Goal: Use online tool/utility: Utilize a website feature to perform a specific function

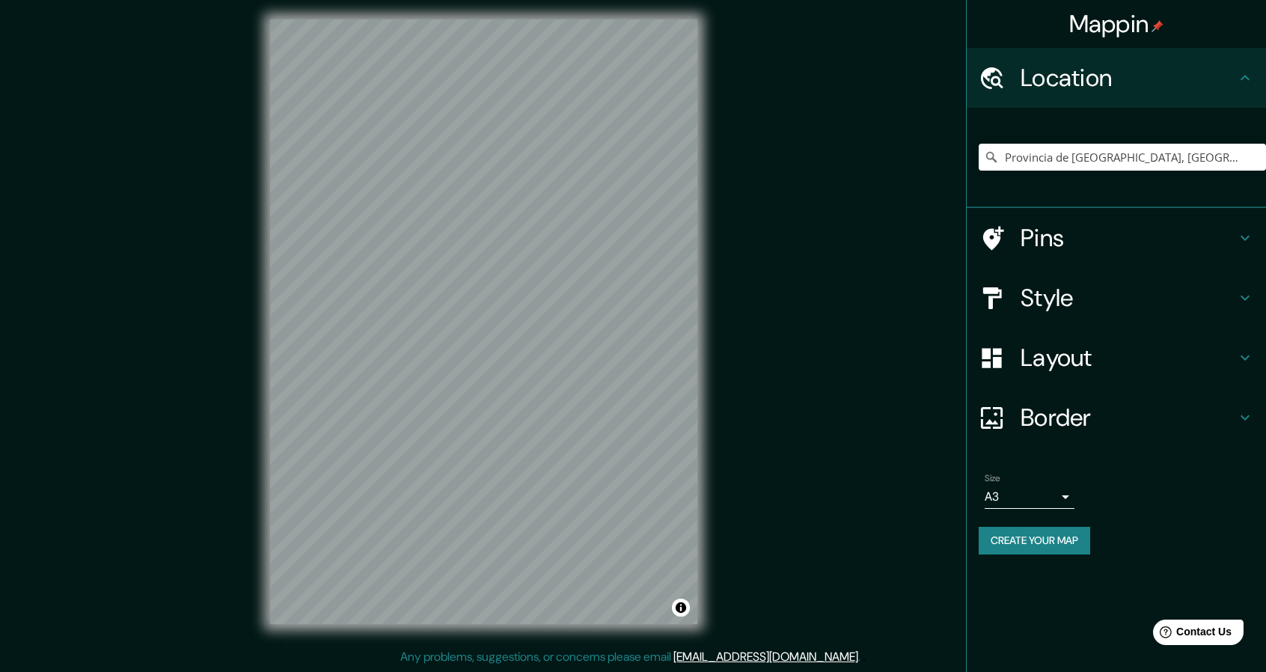
click at [1077, 141] on div "Provincia de [GEOGRAPHIC_DATA], [GEOGRAPHIC_DATA]" at bounding box center [1121, 157] width 287 height 75
click at [1080, 159] on input "Provincia de [GEOGRAPHIC_DATA], [GEOGRAPHIC_DATA]" at bounding box center [1121, 157] width 287 height 27
click at [1079, 159] on input "Provincia de [GEOGRAPHIC_DATA], [GEOGRAPHIC_DATA]" at bounding box center [1121, 157] width 287 height 27
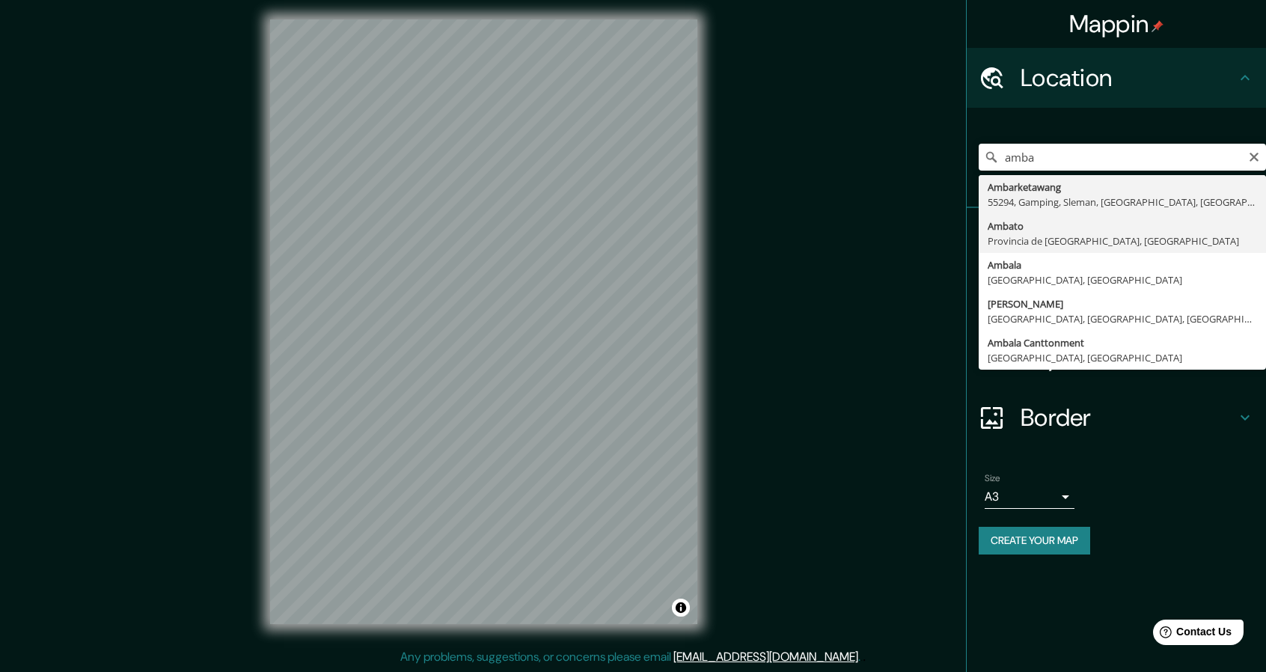
type input "Ambato, [GEOGRAPHIC_DATA], [GEOGRAPHIC_DATA]"
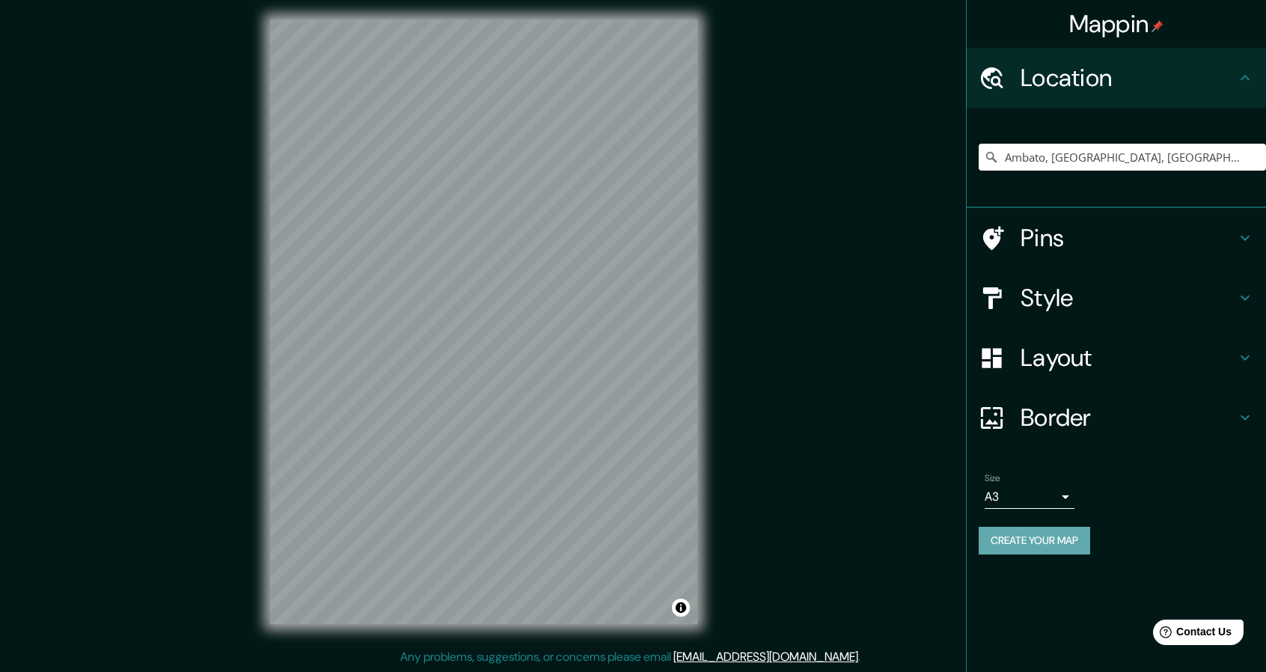
click at [1070, 544] on button "Create your map" at bounding box center [1033, 541] width 111 height 28
click at [712, 429] on div "© Mapbox © OpenStreetMap Improve this map" at bounding box center [483, 322] width 475 height 652
click at [1056, 233] on h4 "Pins" at bounding box center [1127, 238] width 215 height 30
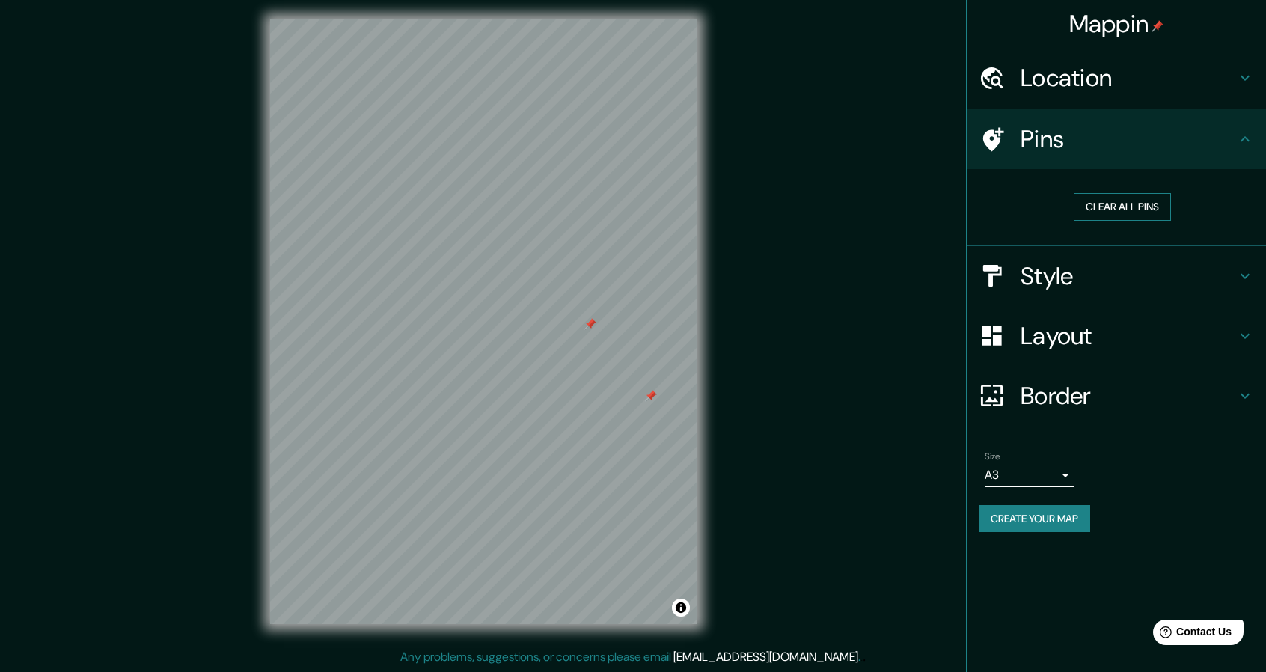
click at [1133, 194] on button "Clear all pins" at bounding box center [1121, 207] width 97 height 28
click at [1067, 521] on button "Create your map" at bounding box center [1033, 519] width 111 height 28
click at [1067, 514] on div "Create your map" at bounding box center [1115, 519] width 275 height 28
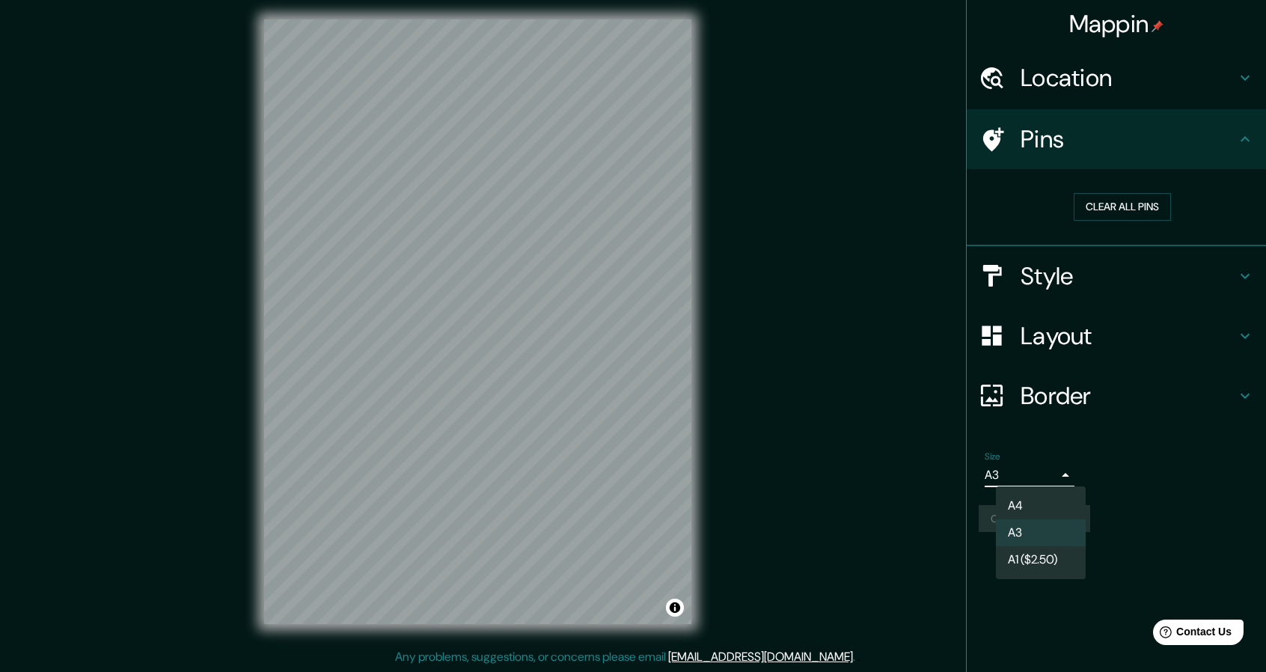
click at [1056, 478] on body "Mappin Location [GEOGRAPHIC_DATA], [GEOGRAPHIC_DATA], [GEOGRAPHIC_DATA] Pins Cl…" at bounding box center [633, 332] width 1266 height 672
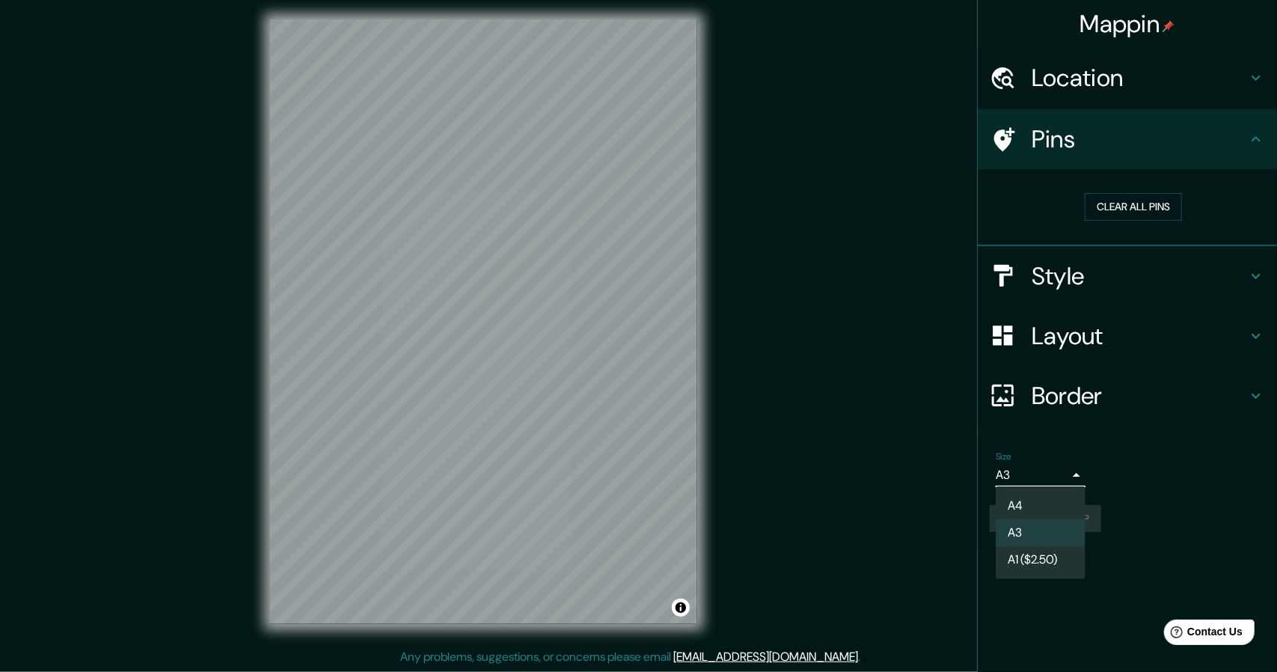
click at [1047, 526] on li "A3" at bounding box center [1041, 532] width 90 height 27
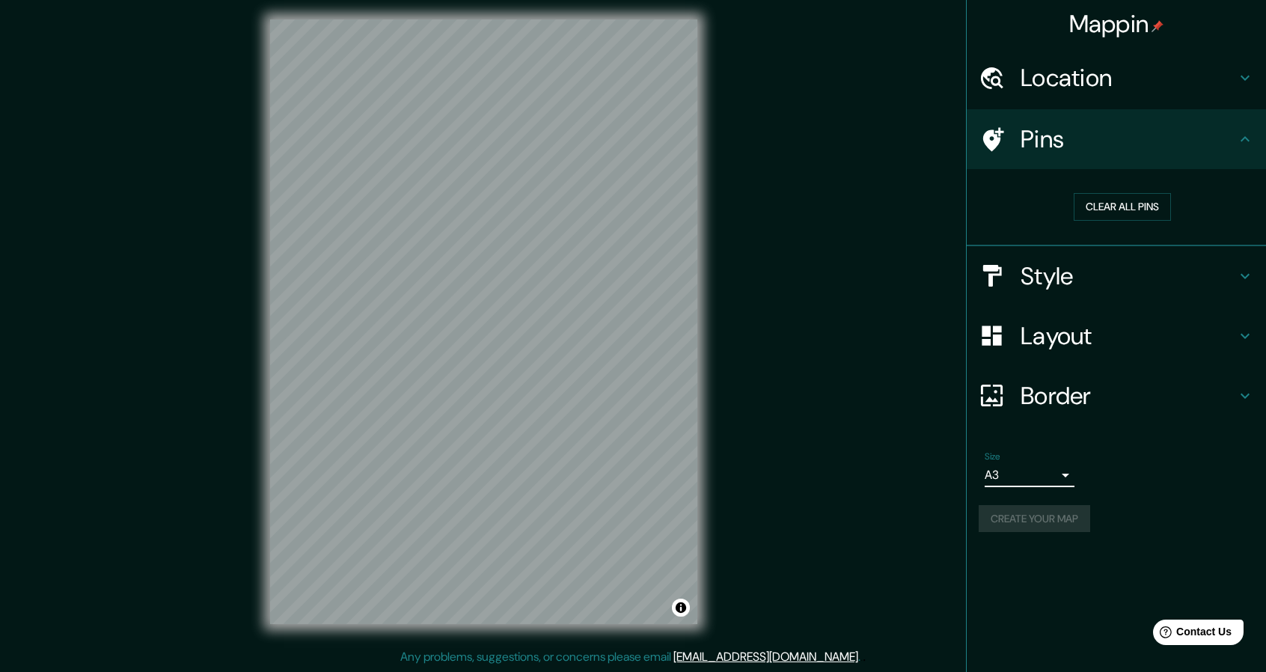
click at [1055, 511] on div "Create your map" at bounding box center [1115, 519] width 275 height 28
click at [1067, 338] on h4 "Layout" at bounding box center [1127, 336] width 215 height 30
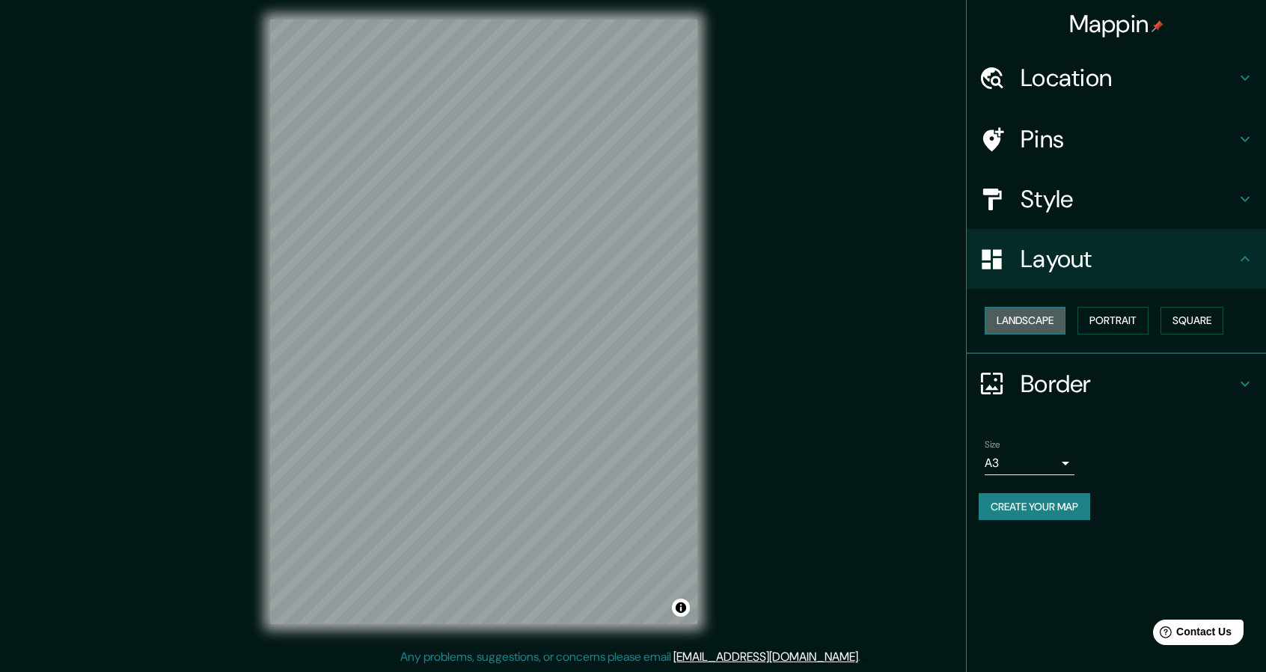
click at [1037, 317] on button "Landscape" at bounding box center [1024, 321] width 81 height 28
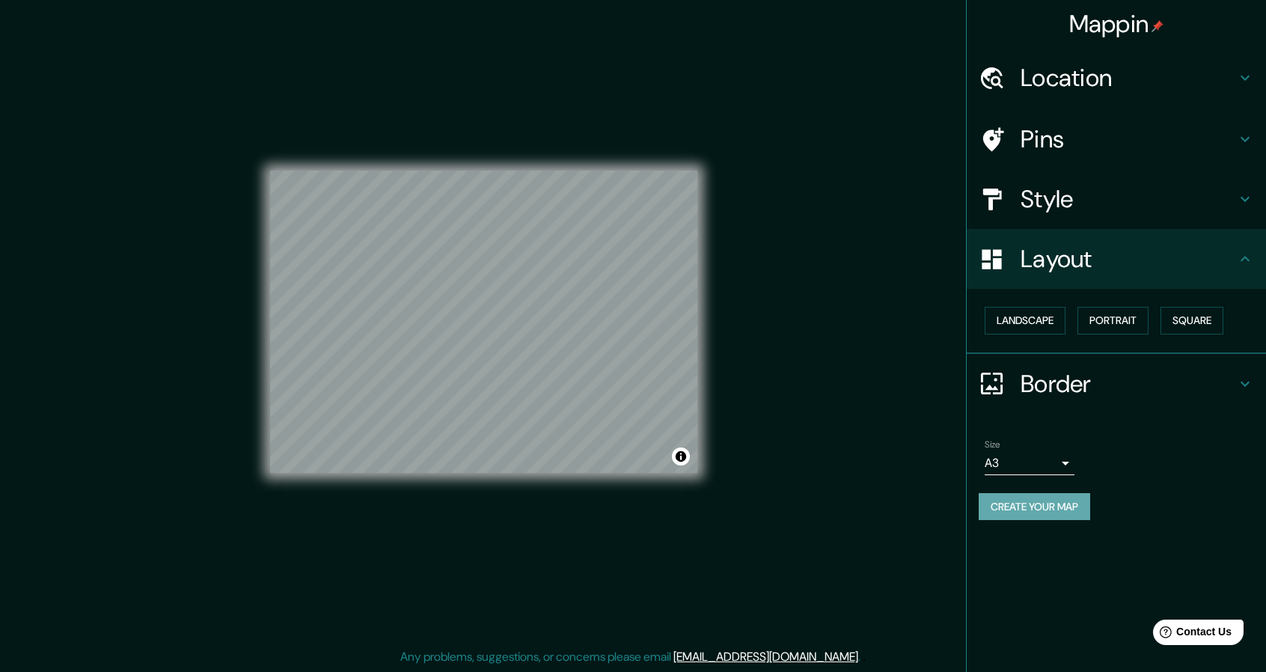
click at [1028, 508] on button "Create your map" at bounding box center [1033, 507] width 111 height 28
click at [812, 577] on div "Mappin Location [GEOGRAPHIC_DATA], [GEOGRAPHIC_DATA], [GEOGRAPHIC_DATA] Pins St…" at bounding box center [633, 334] width 1266 height 676
click at [1159, 382] on h4 "Border" at bounding box center [1127, 384] width 215 height 30
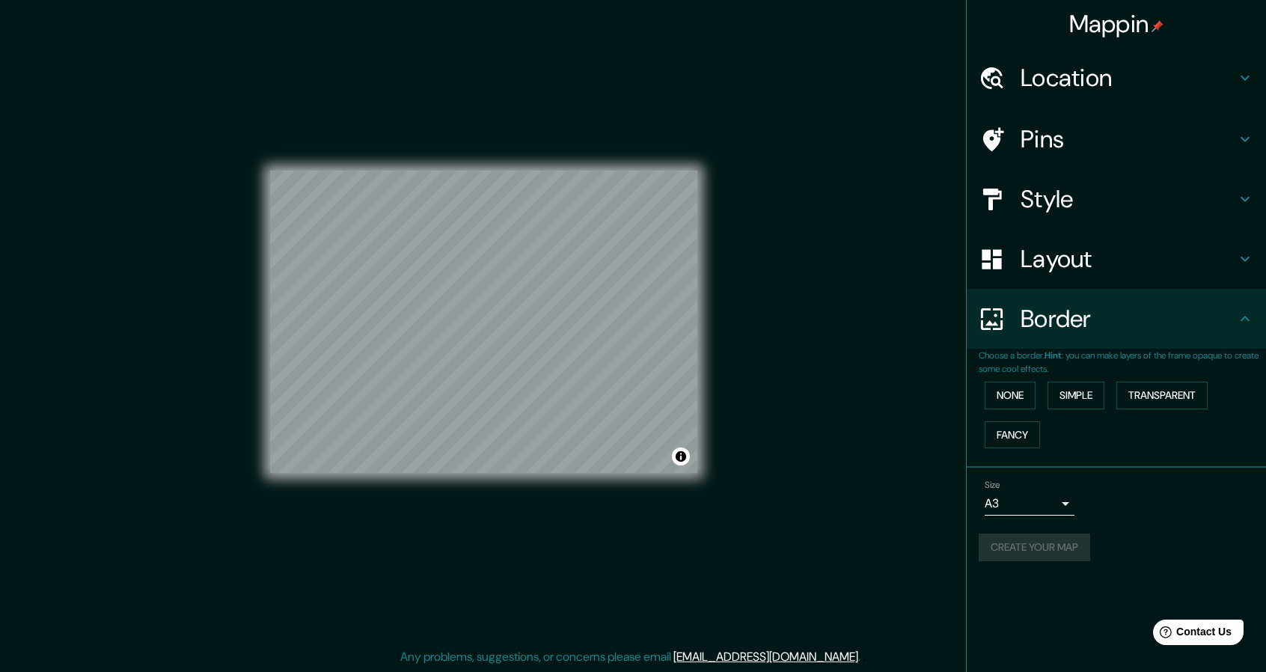
click at [1137, 343] on div "Border" at bounding box center [1115, 319] width 299 height 60
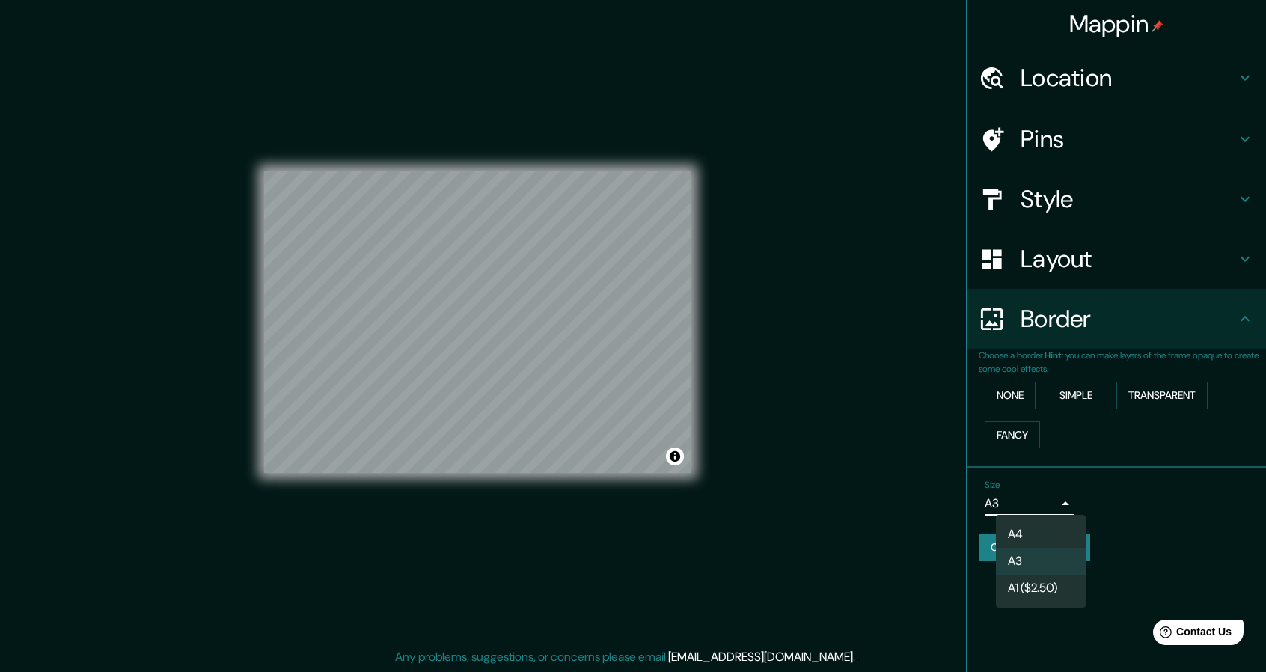
click at [1047, 512] on body "Mappin Location [GEOGRAPHIC_DATA], [GEOGRAPHIC_DATA], [GEOGRAPHIC_DATA] Pins St…" at bounding box center [633, 332] width 1266 height 672
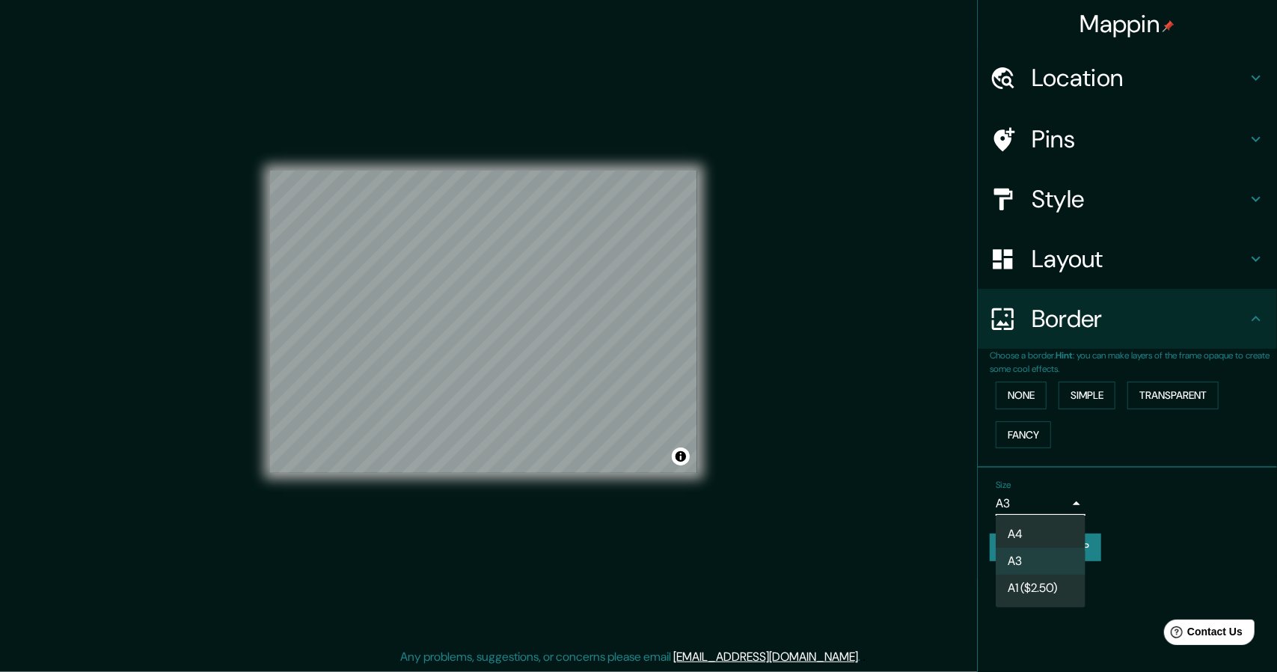
click at [1041, 536] on li "A4" at bounding box center [1041, 534] width 90 height 27
click at [1038, 502] on body "Mappin Location [GEOGRAPHIC_DATA], [GEOGRAPHIC_DATA], [GEOGRAPHIC_DATA] Pins St…" at bounding box center [638, 332] width 1277 height 672
click at [1035, 557] on li "A3" at bounding box center [1041, 561] width 90 height 27
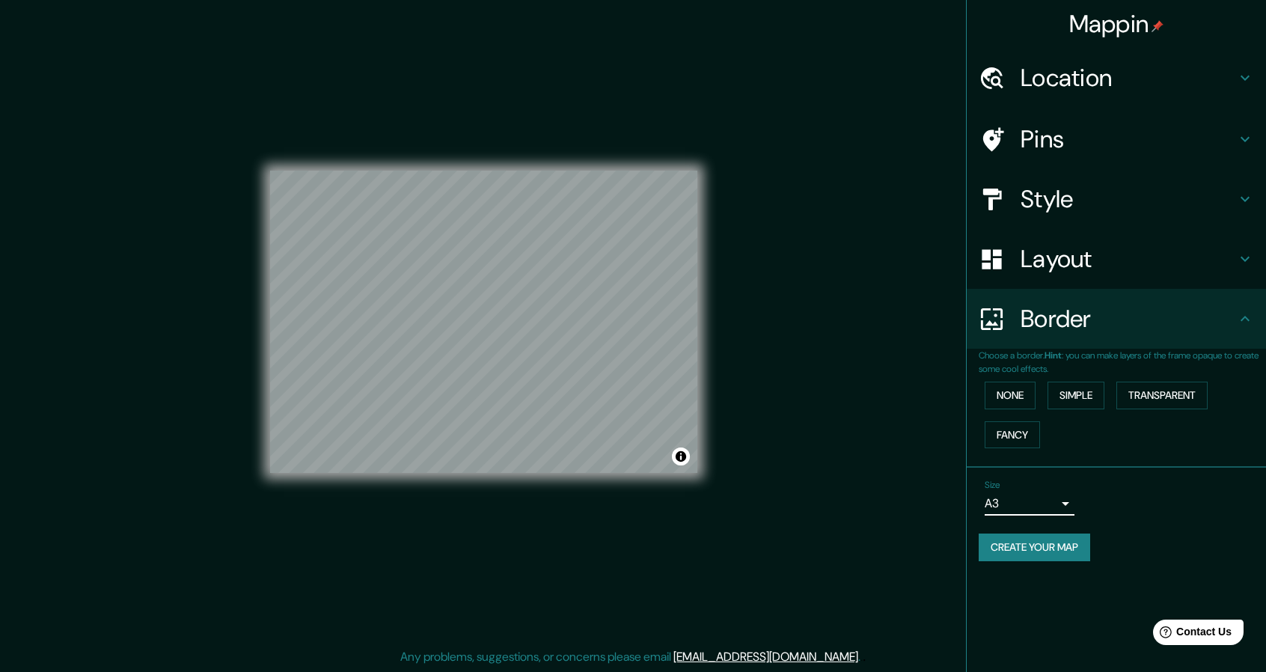
click at [1166, 507] on div "Size A3 a4" at bounding box center [1115, 498] width 275 height 48
click at [1071, 71] on h4 "Location" at bounding box center [1127, 78] width 215 height 30
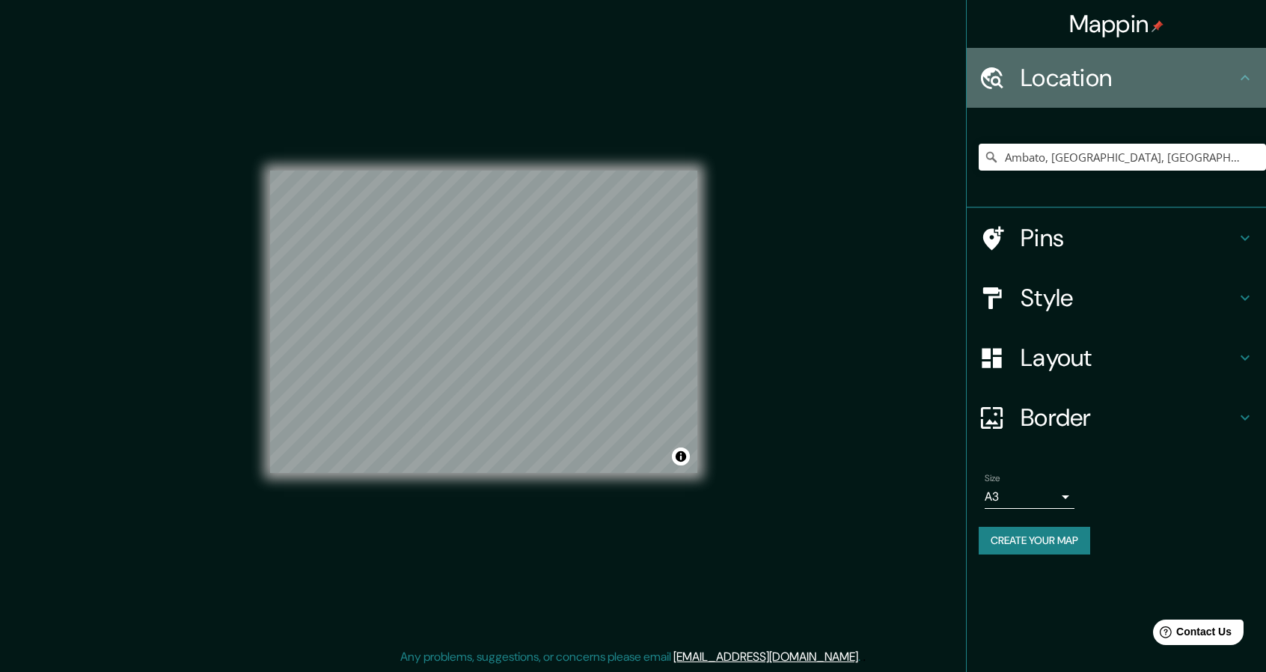
click at [1071, 71] on h4 "Location" at bounding box center [1127, 78] width 215 height 30
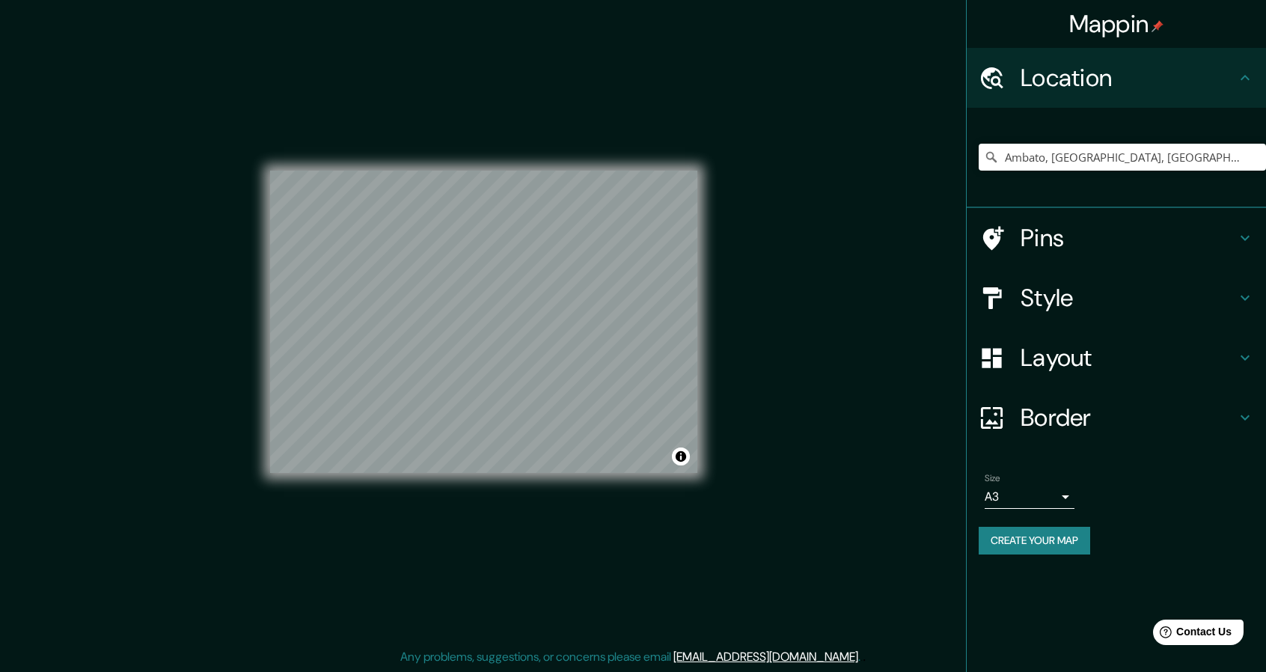
click at [1095, 248] on h4 "Pins" at bounding box center [1127, 238] width 215 height 30
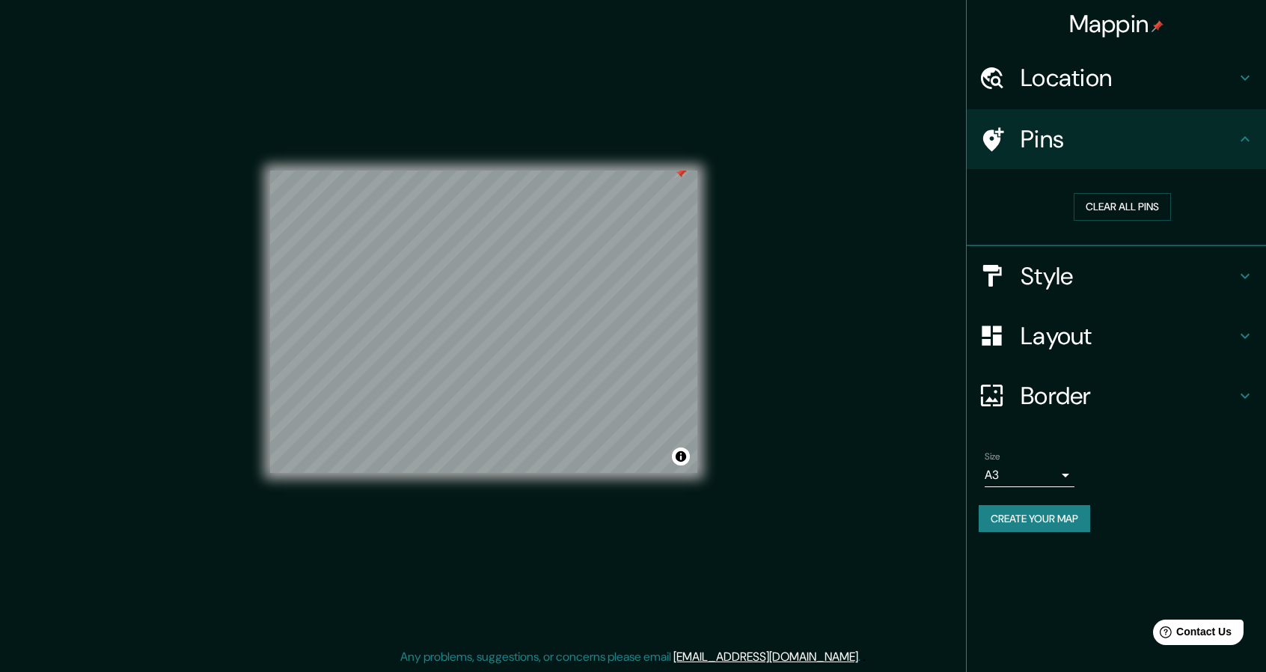
click at [1044, 516] on button "Create your map" at bounding box center [1033, 519] width 111 height 28
click at [1079, 131] on h4 "Pins" at bounding box center [1127, 139] width 215 height 30
click at [1110, 216] on button "Clear all pins" at bounding box center [1121, 207] width 97 height 28
click at [1070, 515] on div "Create your map" at bounding box center [1115, 519] width 275 height 28
click at [1053, 465] on body "Mappin Location [GEOGRAPHIC_DATA], [GEOGRAPHIC_DATA], [GEOGRAPHIC_DATA] Pins Cl…" at bounding box center [633, 332] width 1266 height 672
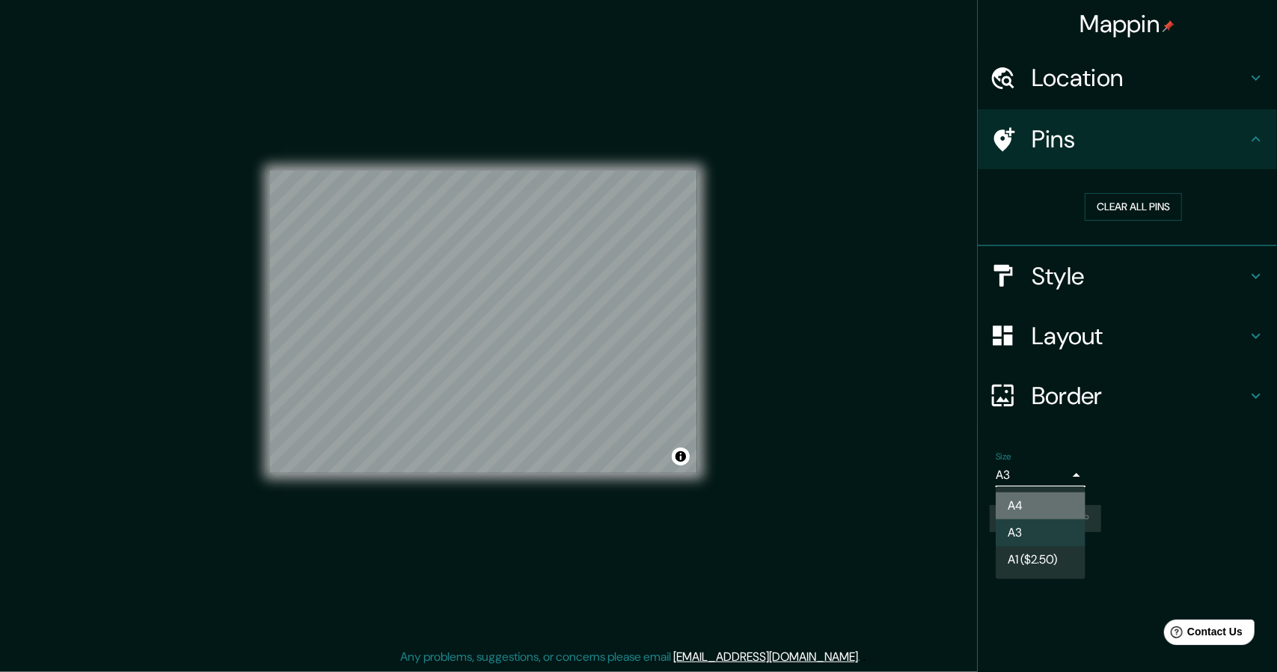
click at [1049, 494] on li "A4" at bounding box center [1041, 505] width 90 height 27
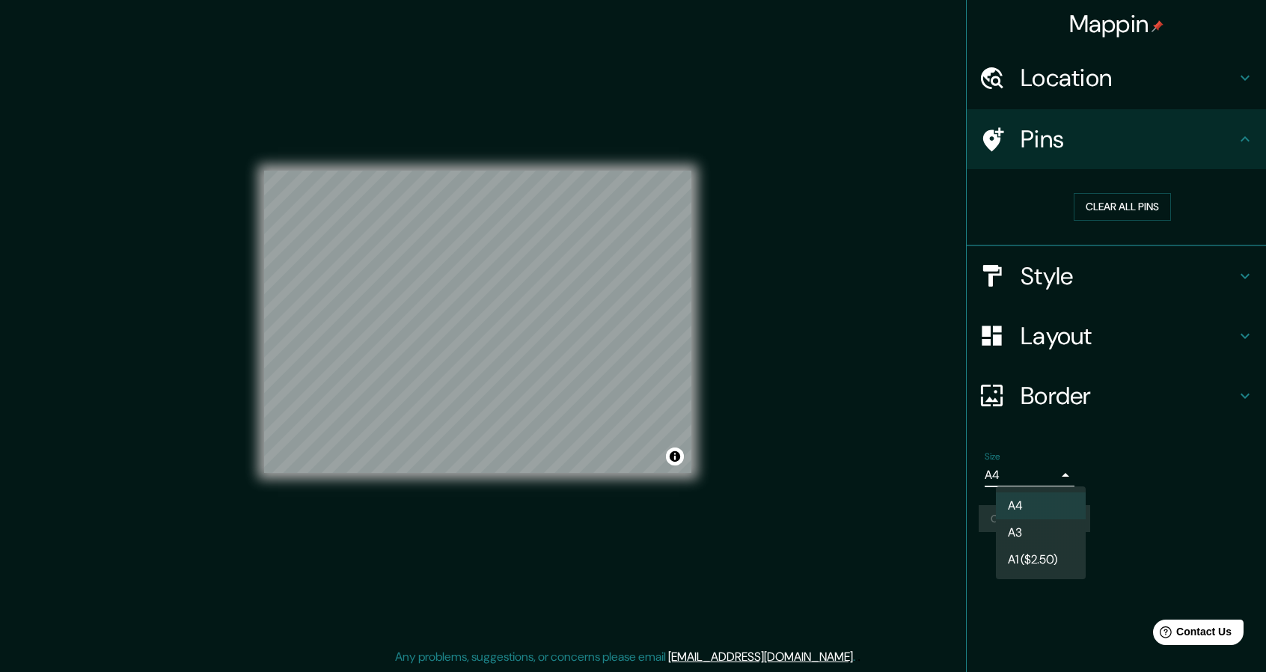
click at [1050, 474] on body "Mappin Location [GEOGRAPHIC_DATA], [GEOGRAPHIC_DATA], [GEOGRAPHIC_DATA] Pins Cl…" at bounding box center [633, 332] width 1266 height 672
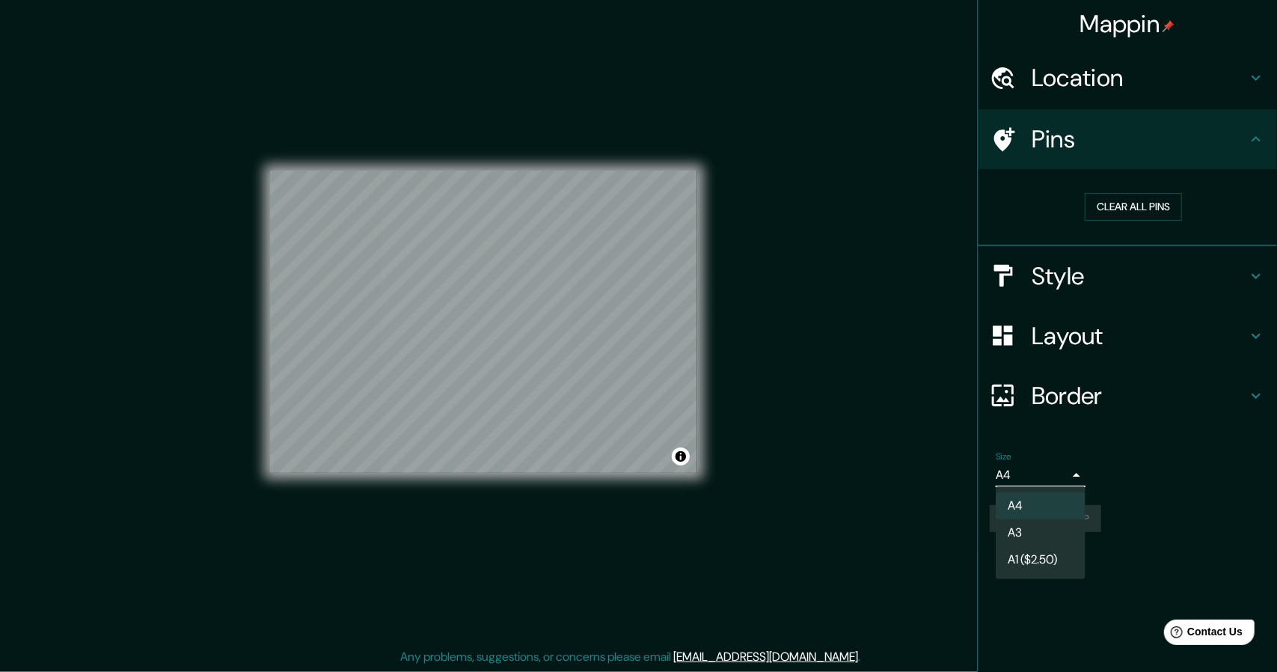
click at [1046, 521] on li "A3" at bounding box center [1041, 532] width 90 height 27
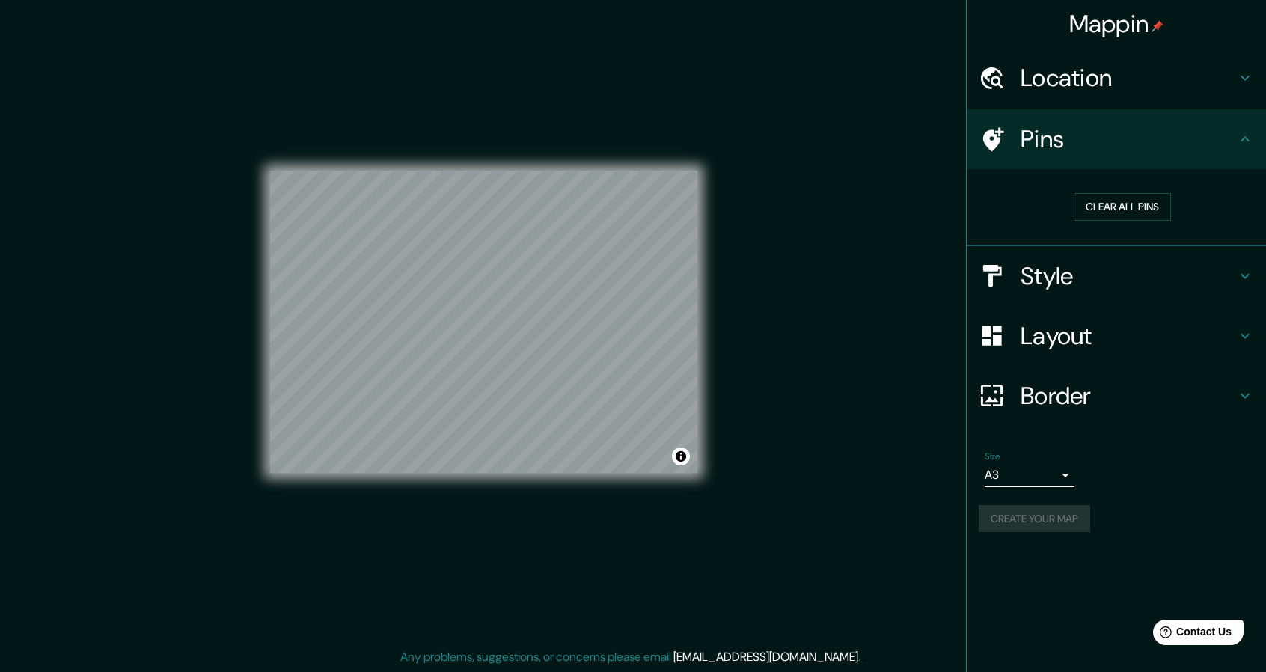
click at [1047, 514] on div "Create your map" at bounding box center [1115, 519] width 275 height 28
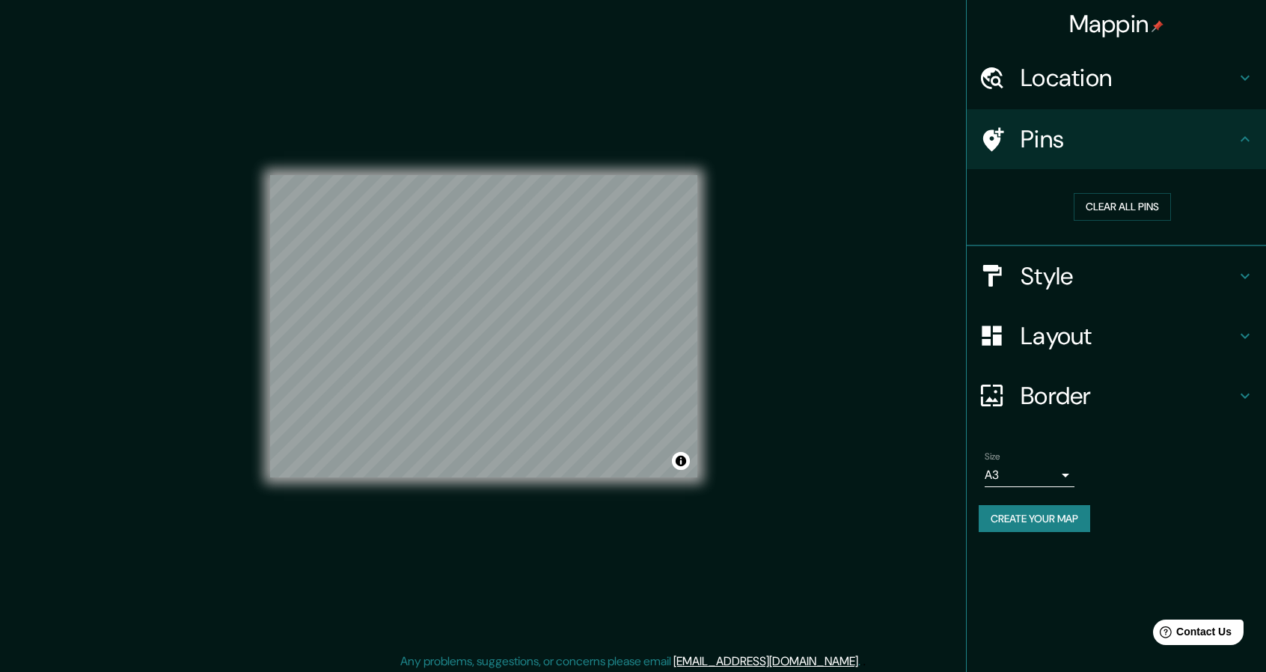
scroll to position [4, 0]
